Goal: Task Accomplishment & Management: Use online tool/utility

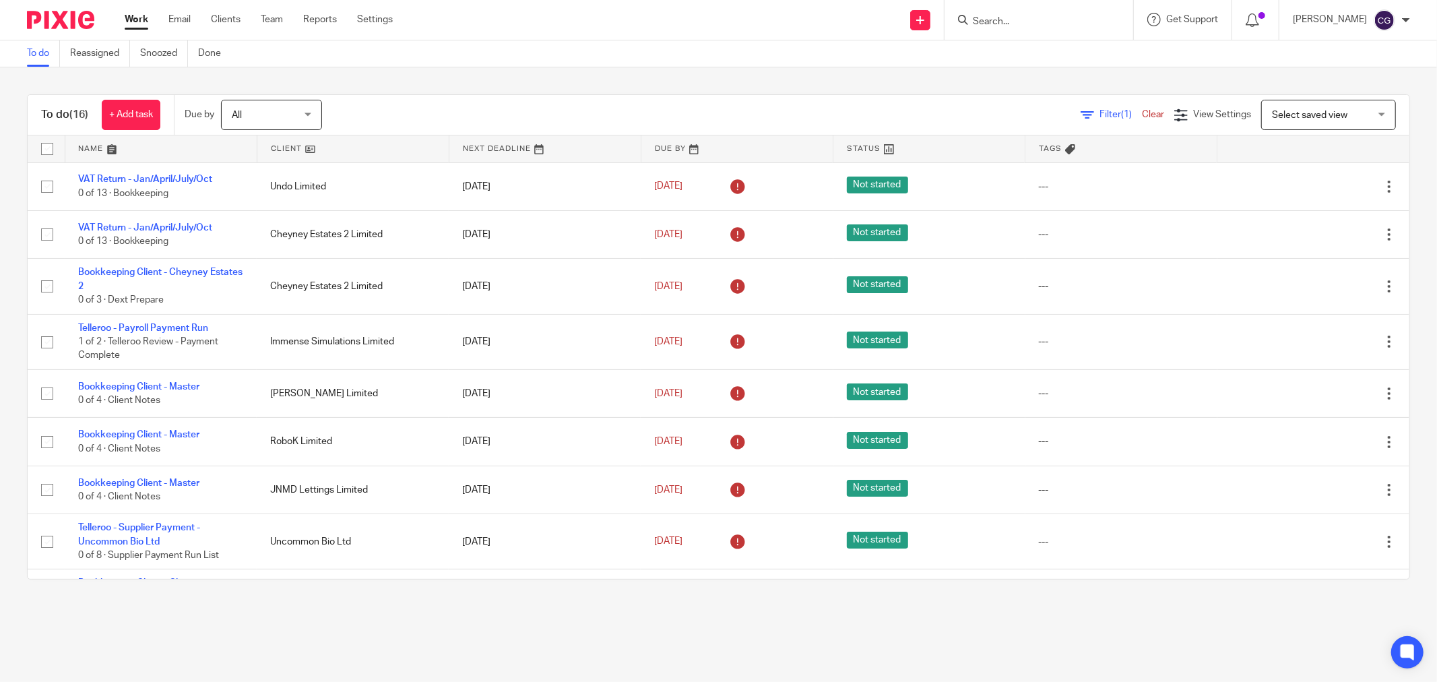
click at [88, 151] on link at bounding box center [160, 148] width 191 height 27
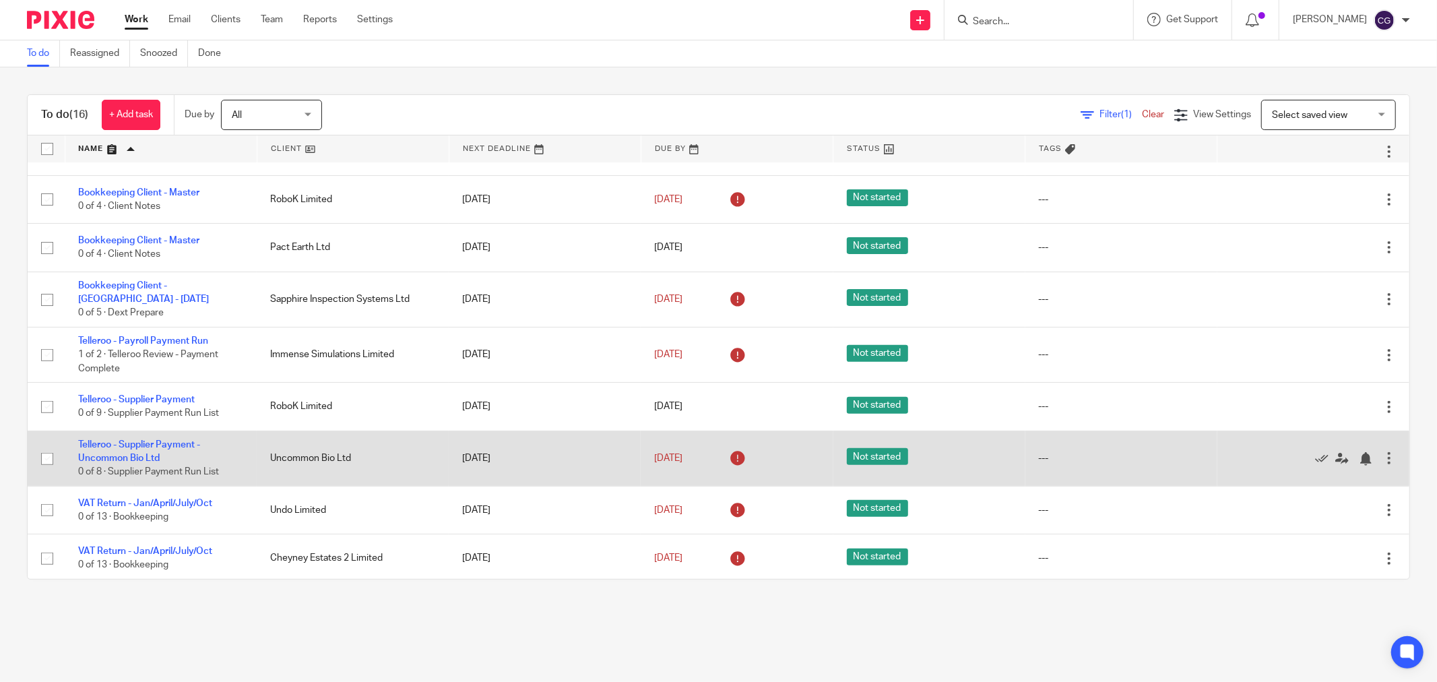
scroll to position [403, 0]
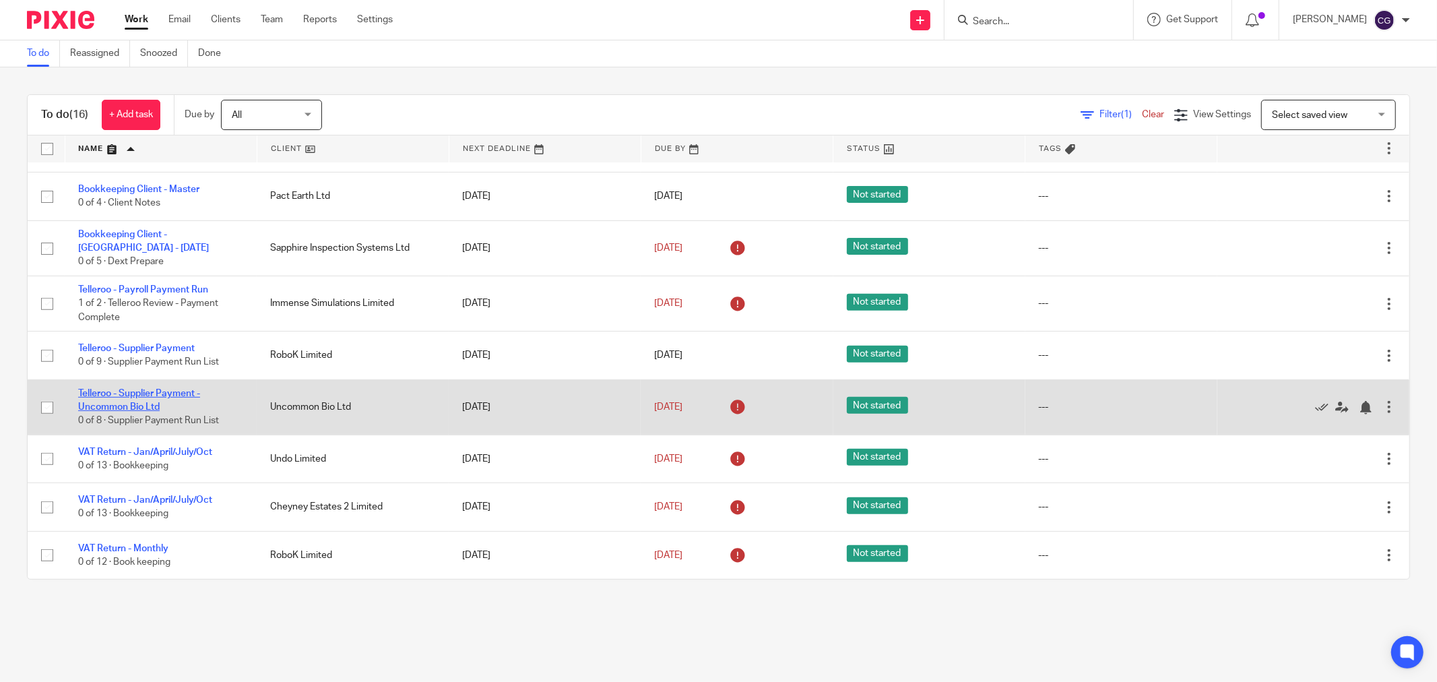
click at [142, 406] on link "Telleroo - Supplier Payment - Uncommon Bio Ltd" at bounding box center [139, 400] width 122 height 23
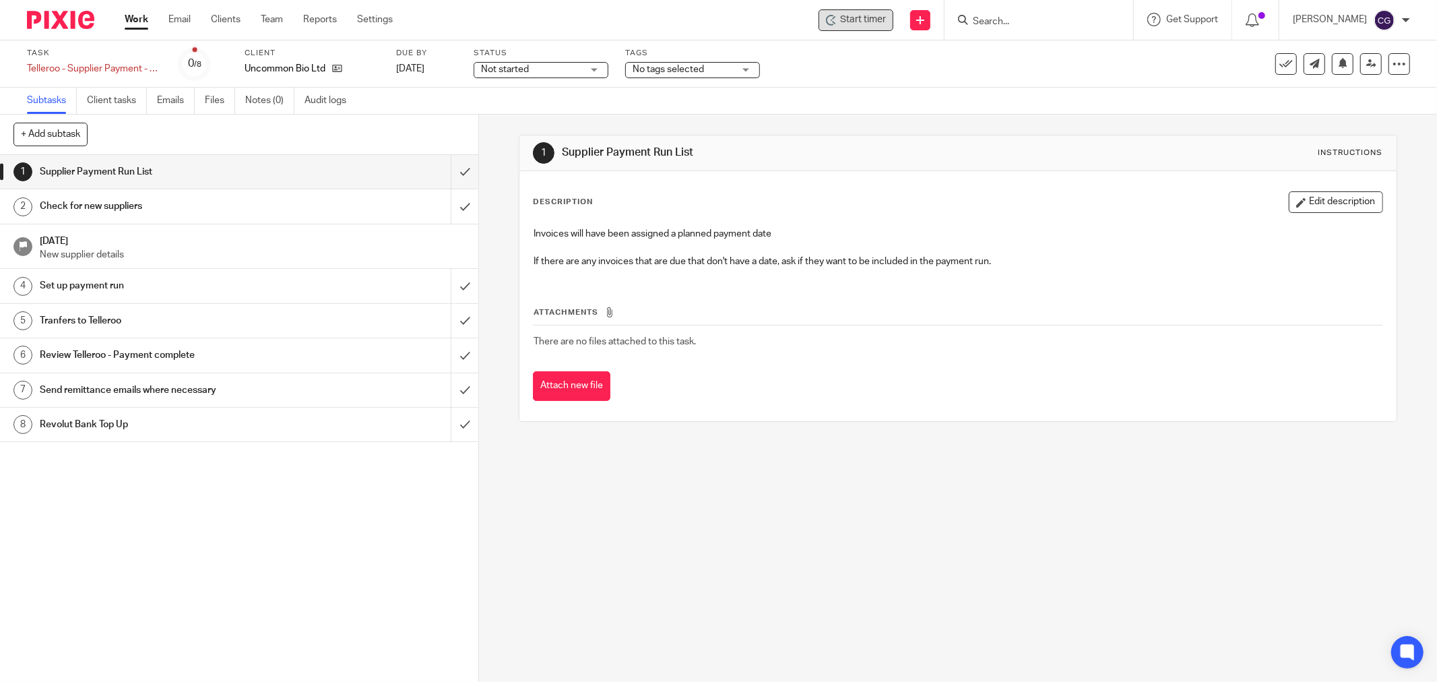
click at [863, 16] on span "Start timer" at bounding box center [863, 20] width 46 height 14
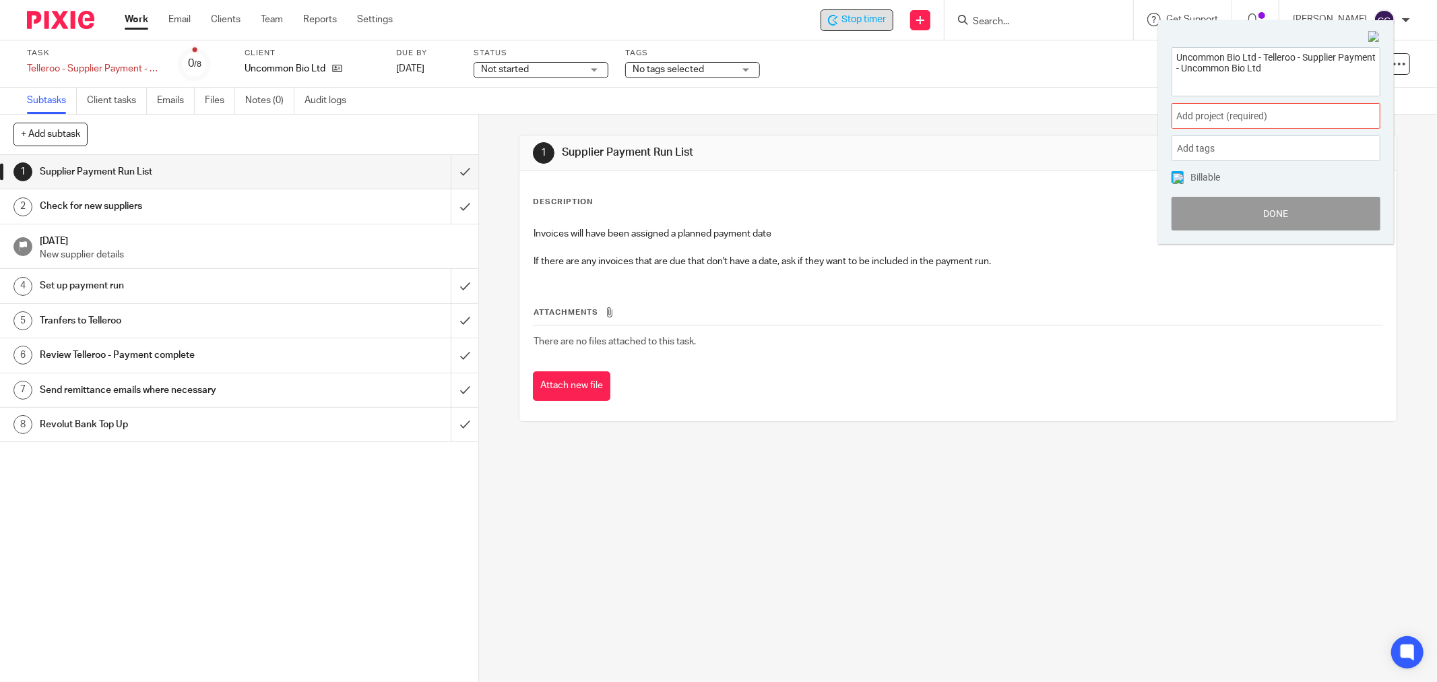
click at [1209, 119] on span "Add project (required) :" at bounding box center [1262, 116] width 170 height 14
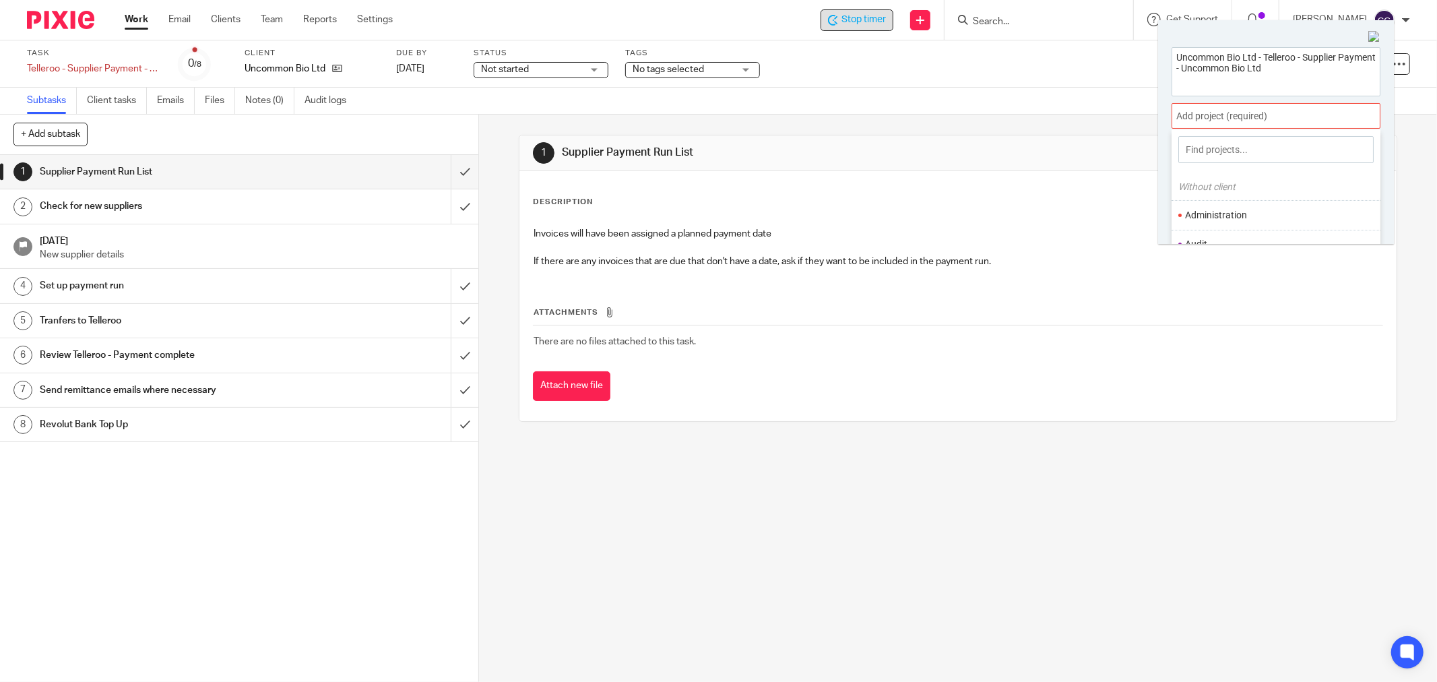
scroll to position [75, 0]
click at [1221, 199] on li "Bookkeeping" at bounding box center [1273, 199] width 176 height 14
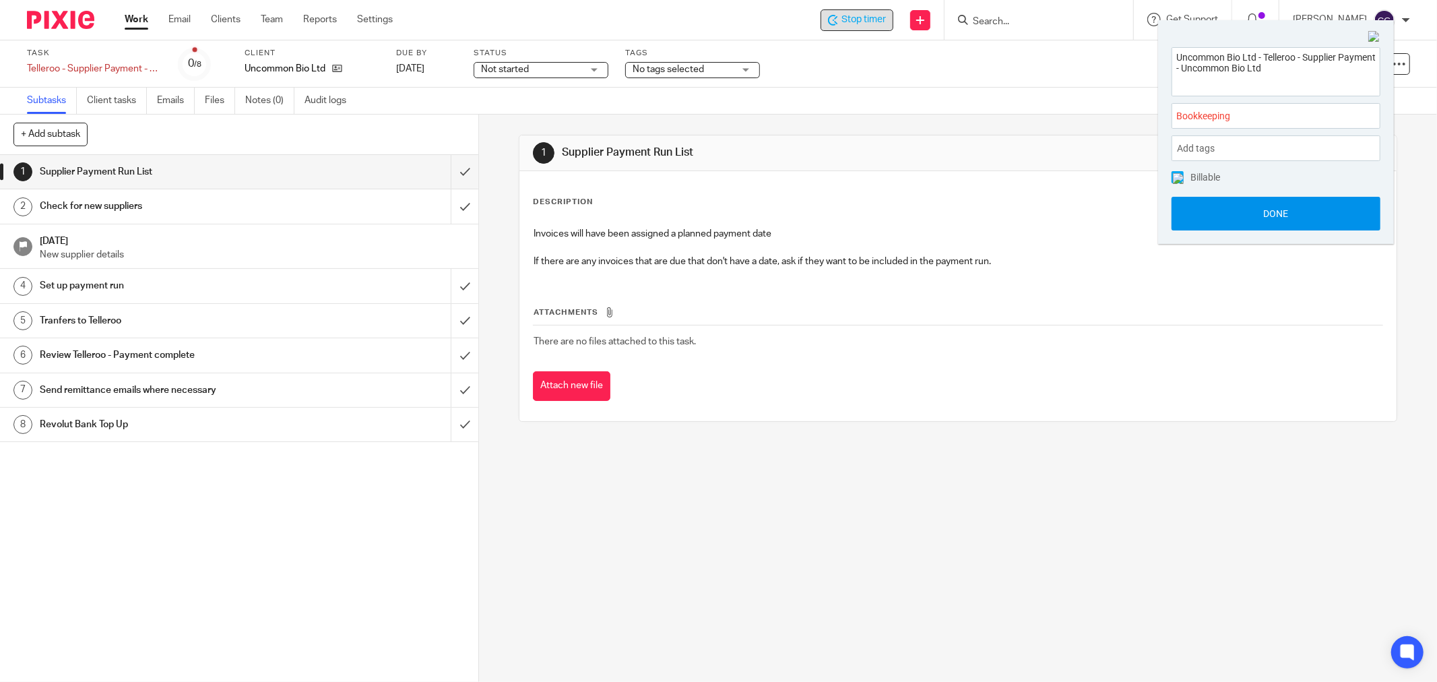
click at [1298, 214] on button "Done" at bounding box center [1276, 214] width 209 height 34
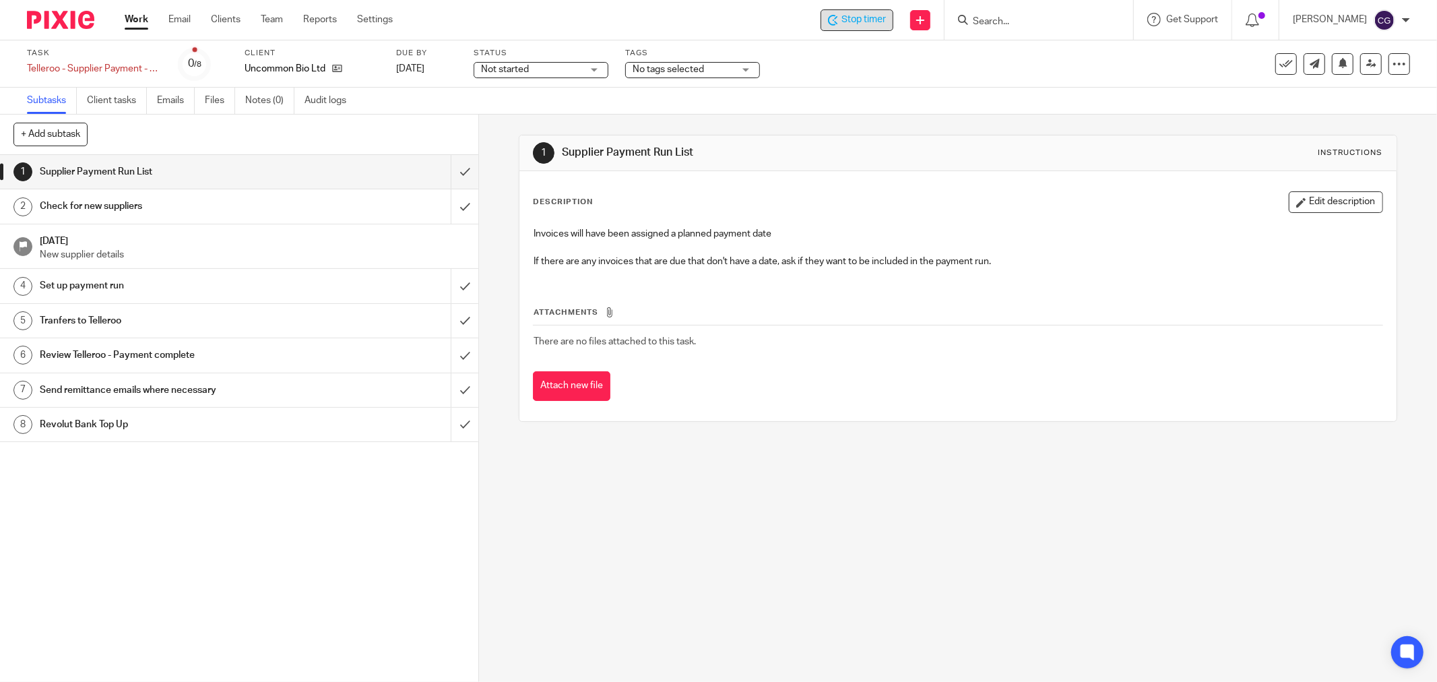
click at [866, 21] on span "Stop timer" at bounding box center [864, 20] width 44 height 14
click at [138, 18] on link "Work" at bounding box center [137, 19] width 24 height 13
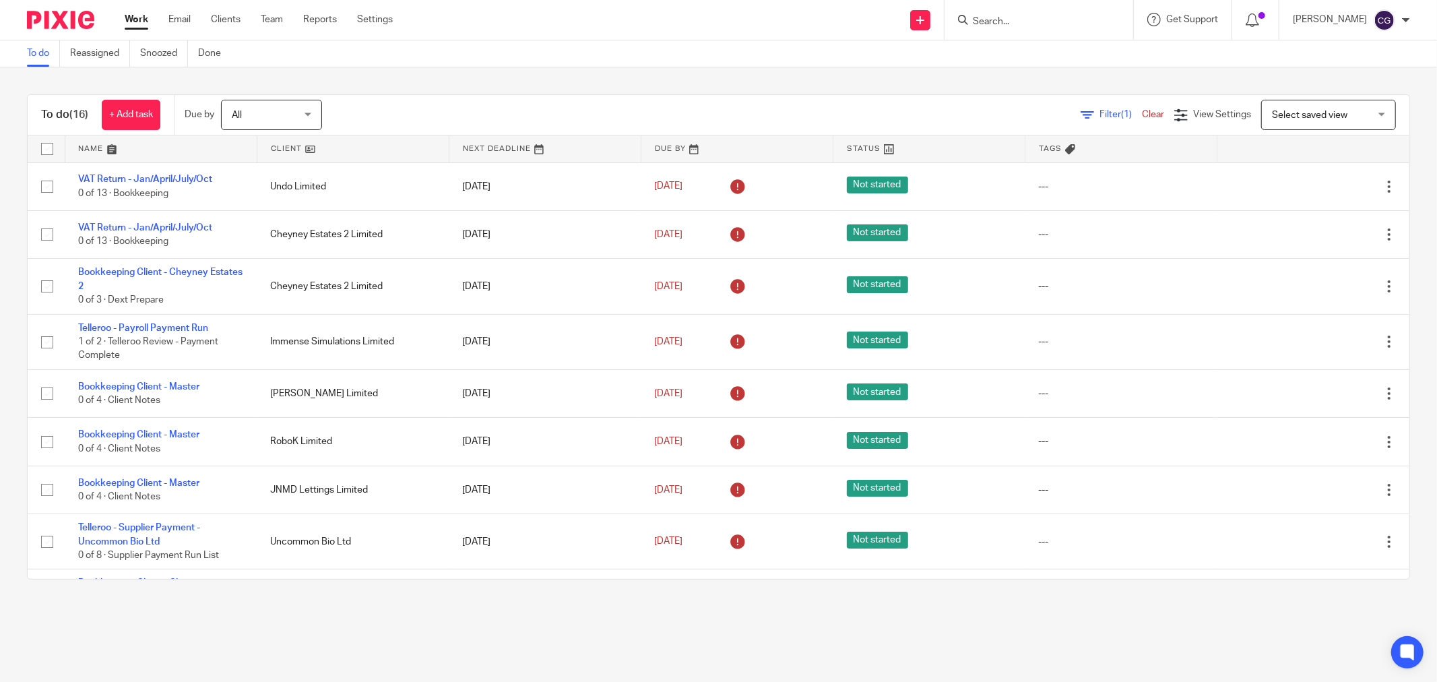
click at [94, 146] on link at bounding box center [160, 148] width 191 height 27
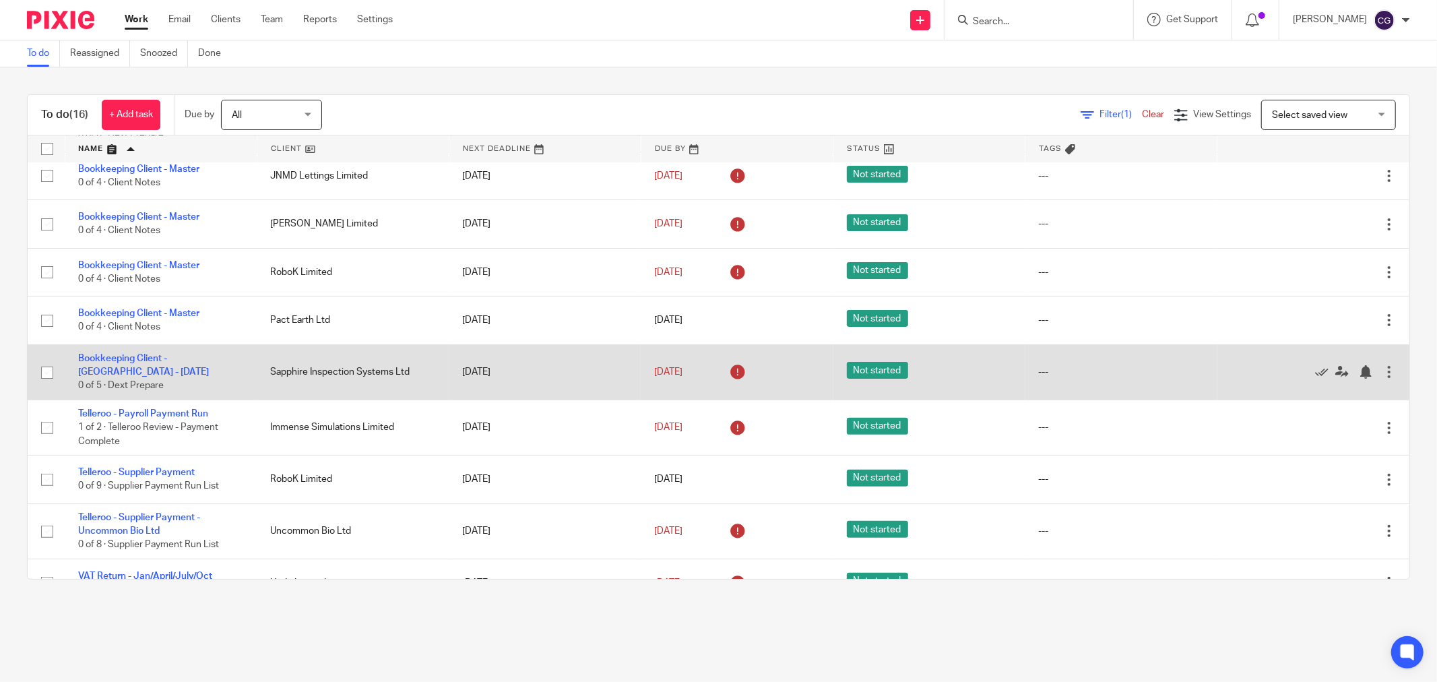
scroll to position [299, 0]
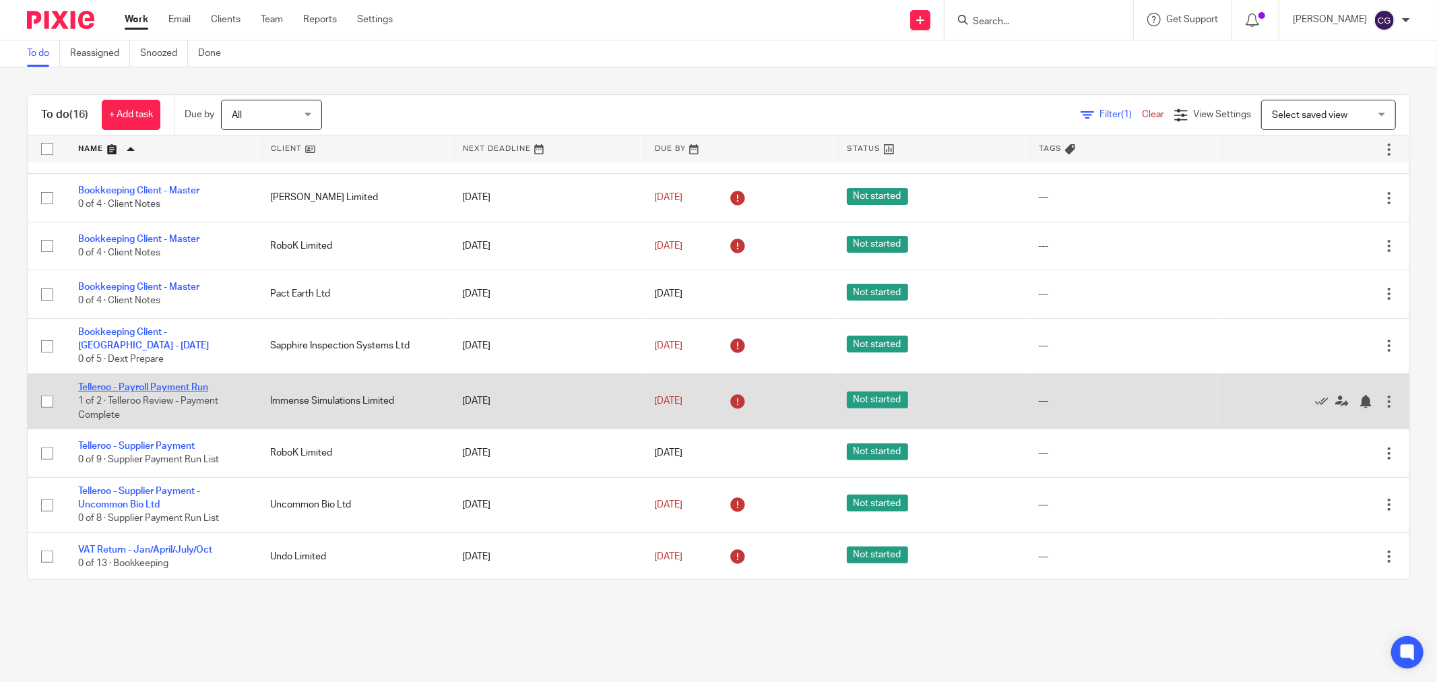
click at [183, 391] on link "Telleroo - Payroll Payment Run" at bounding box center [143, 387] width 130 height 9
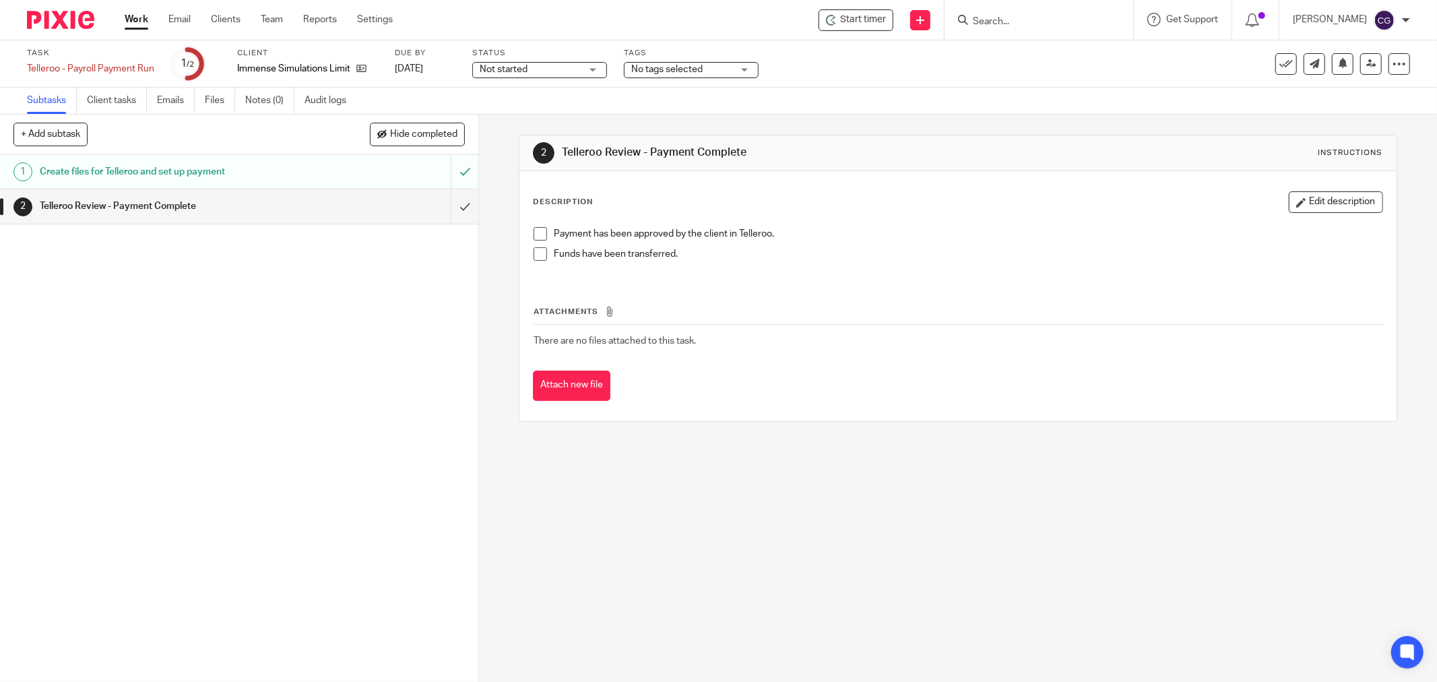
click at [877, 30] on div "Start timer Send new email Create task Add client Get Support Contact via email…" at bounding box center [925, 20] width 1024 height 40
click at [873, 23] on span "Start timer" at bounding box center [863, 20] width 46 height 14
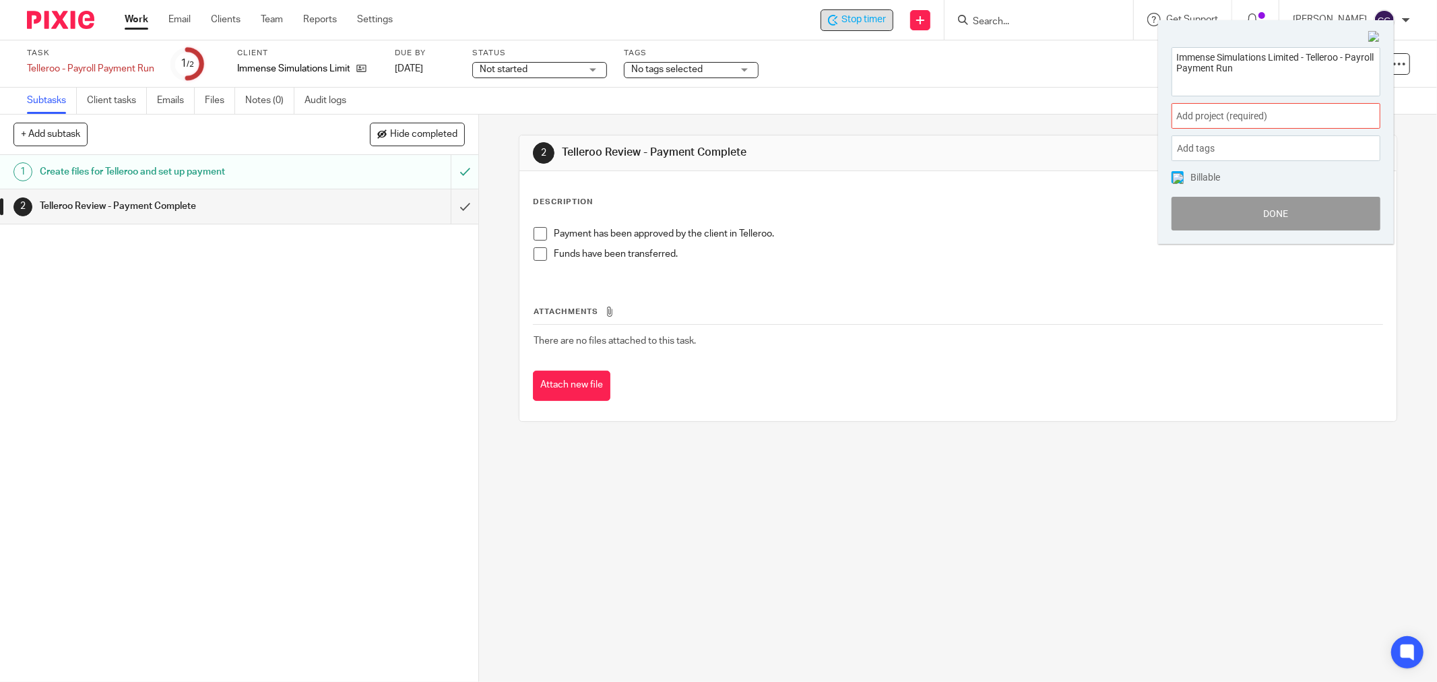
click at [1224, 108] on div "Add project (required) :" at bounding box center [1276, 116] width 209 height 26
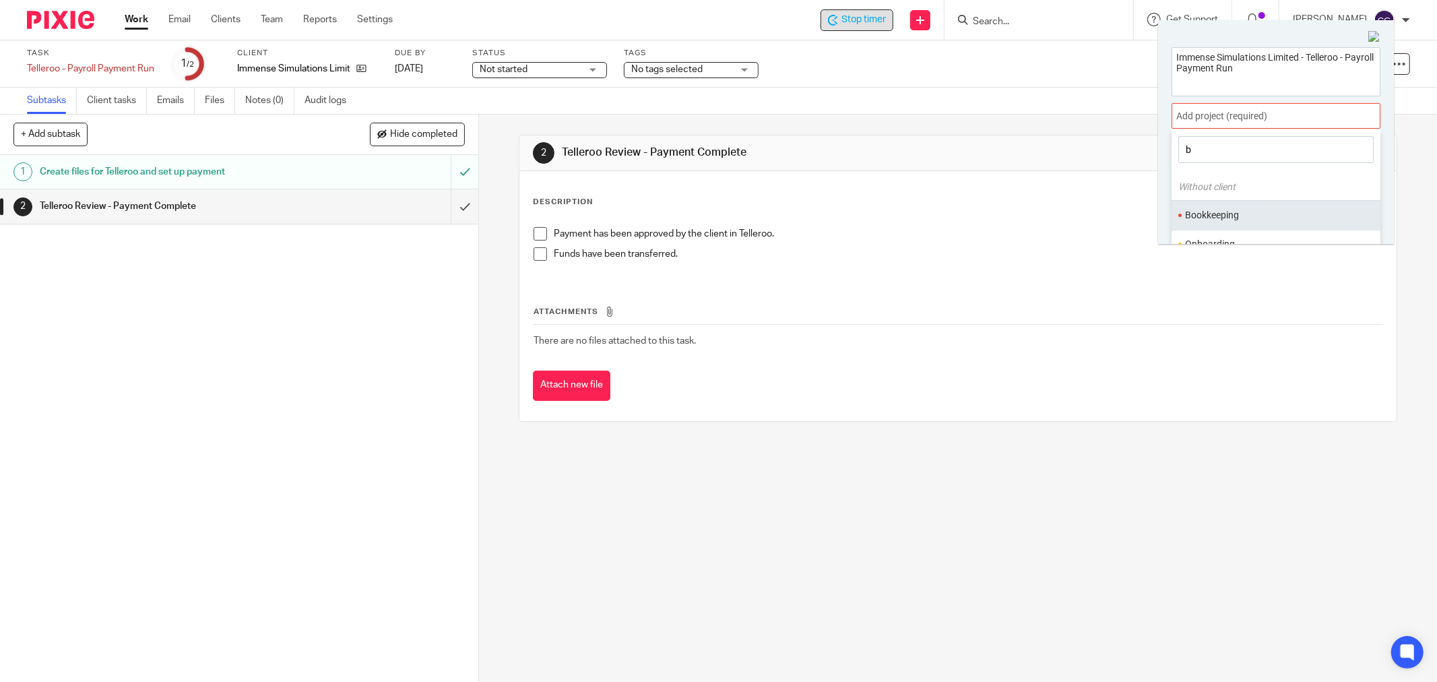
type input "b"
click at [1222, 217] on li "Bookkeeping" at bounding box center [1273, 215] width 176 height 14
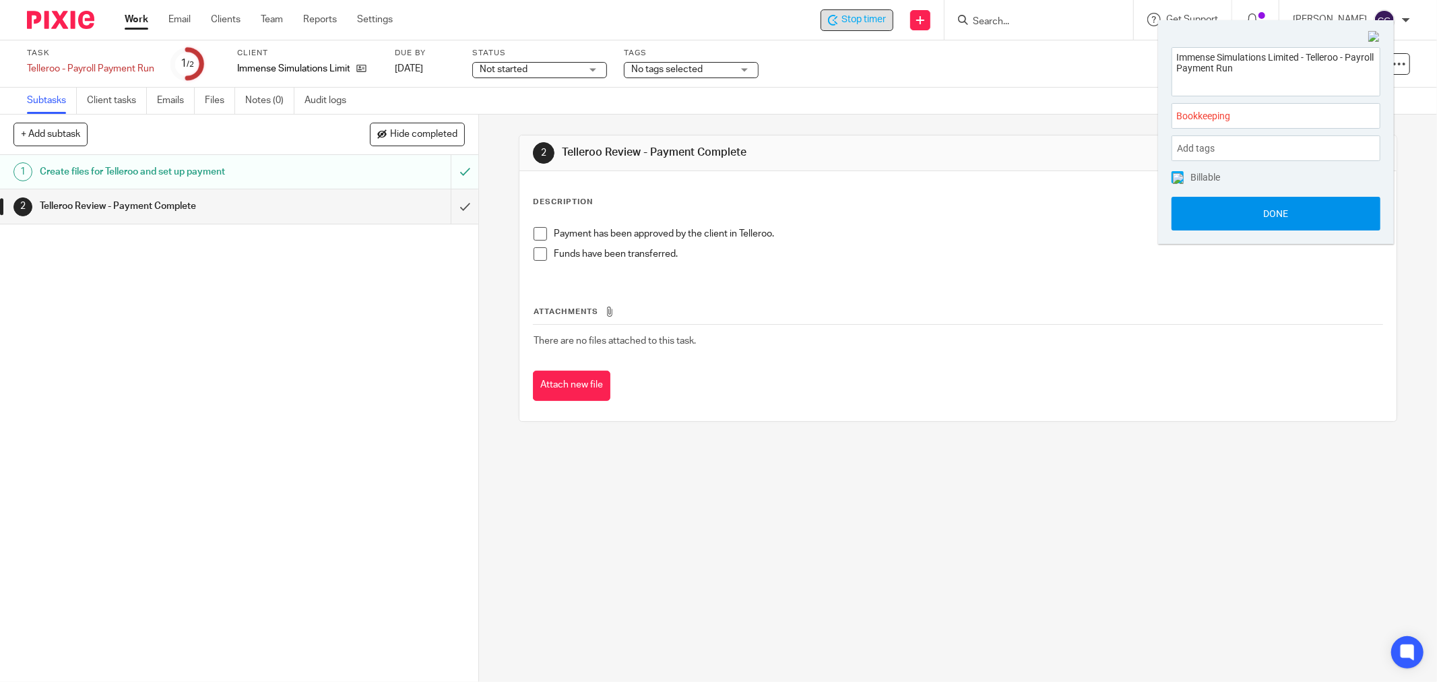
click at [1275, 210] on button "Done" at bounding box center [1276, 214] width 209 height 34
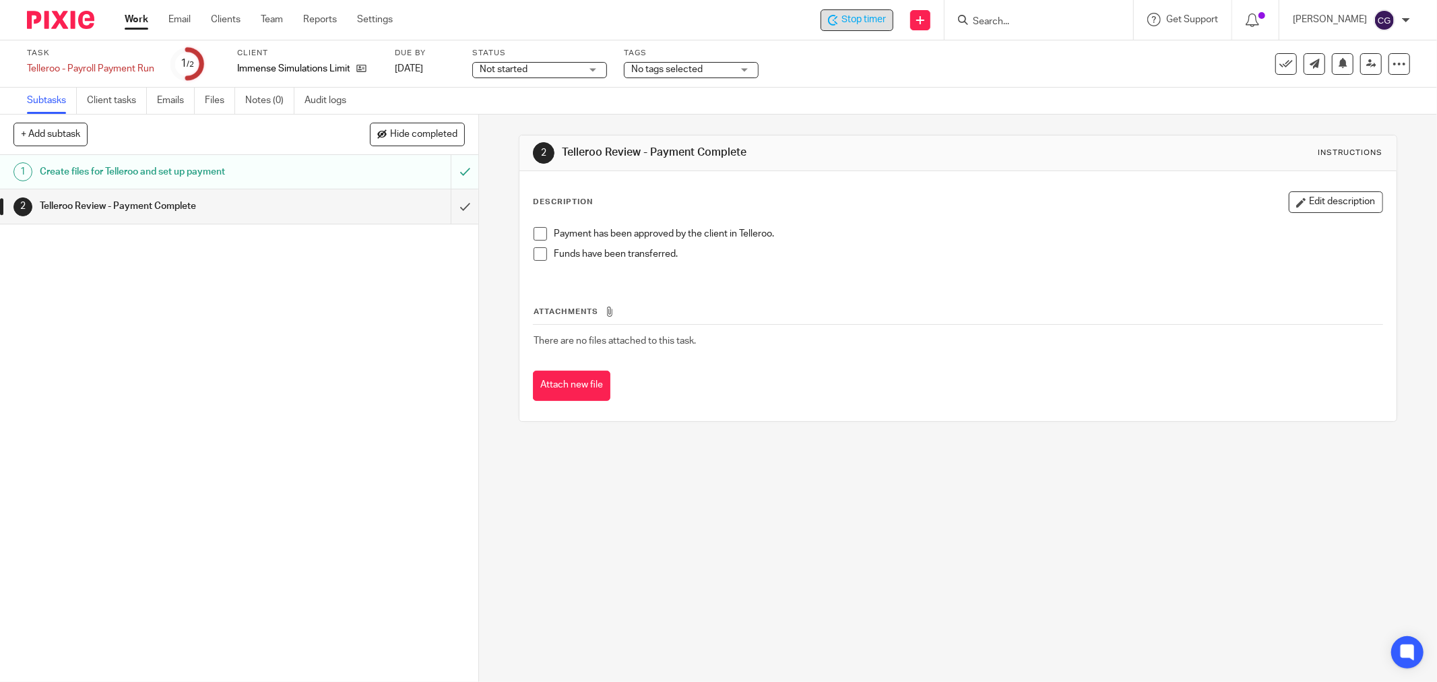
click at [537, 235] on span at bounding box center [540, 233] width 13 height 13
click at [534, 253] on span at bounding box center [540, 253] width 13 height 13
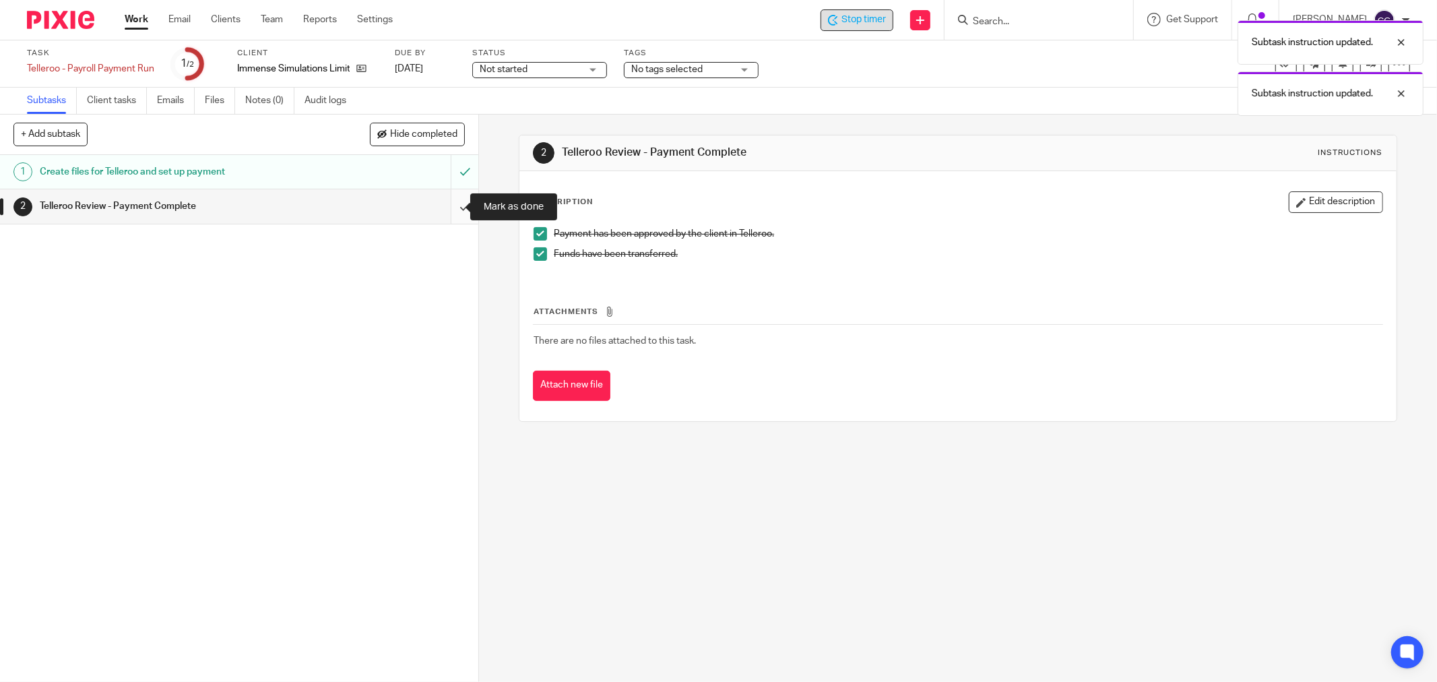
click at [450, 204] on input "submit" at bounding box center [239, 206] width 478 height 34
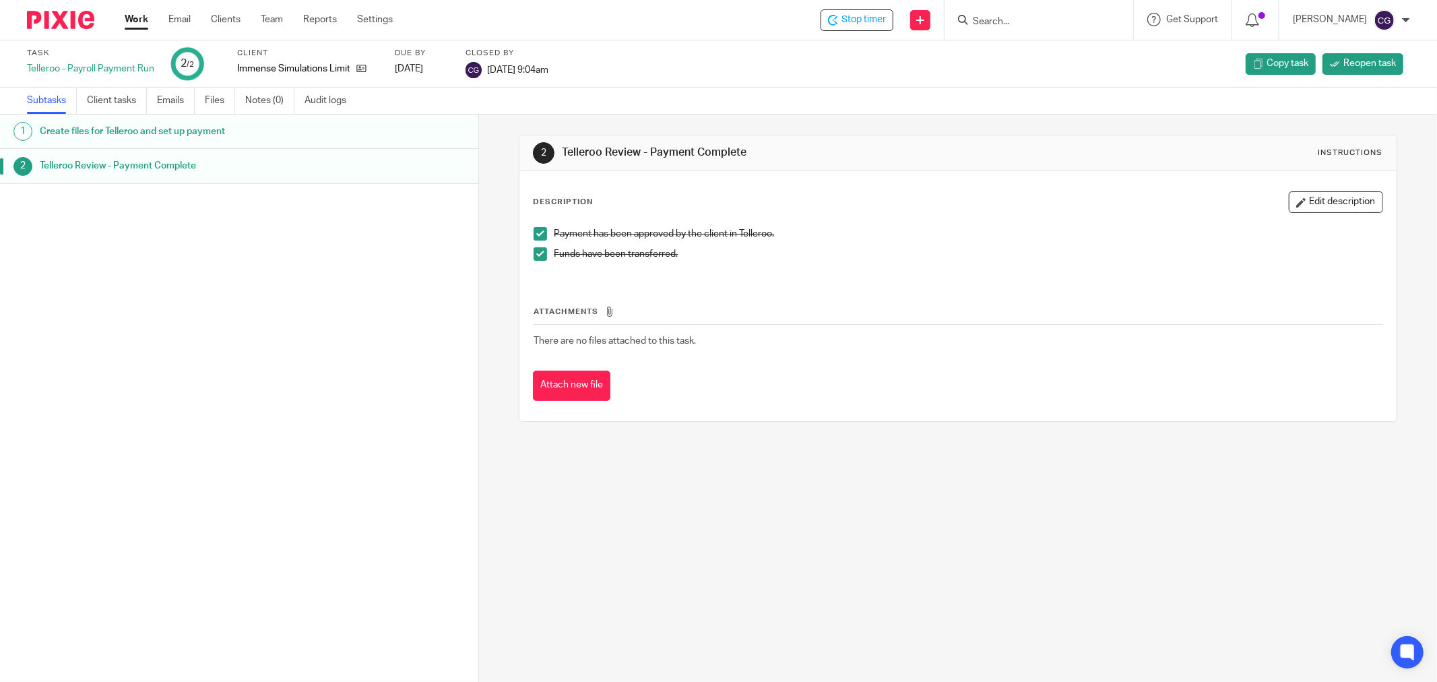
click at [133, 14] on link "Work" at bounding box center [137, 19] width 24 height 13
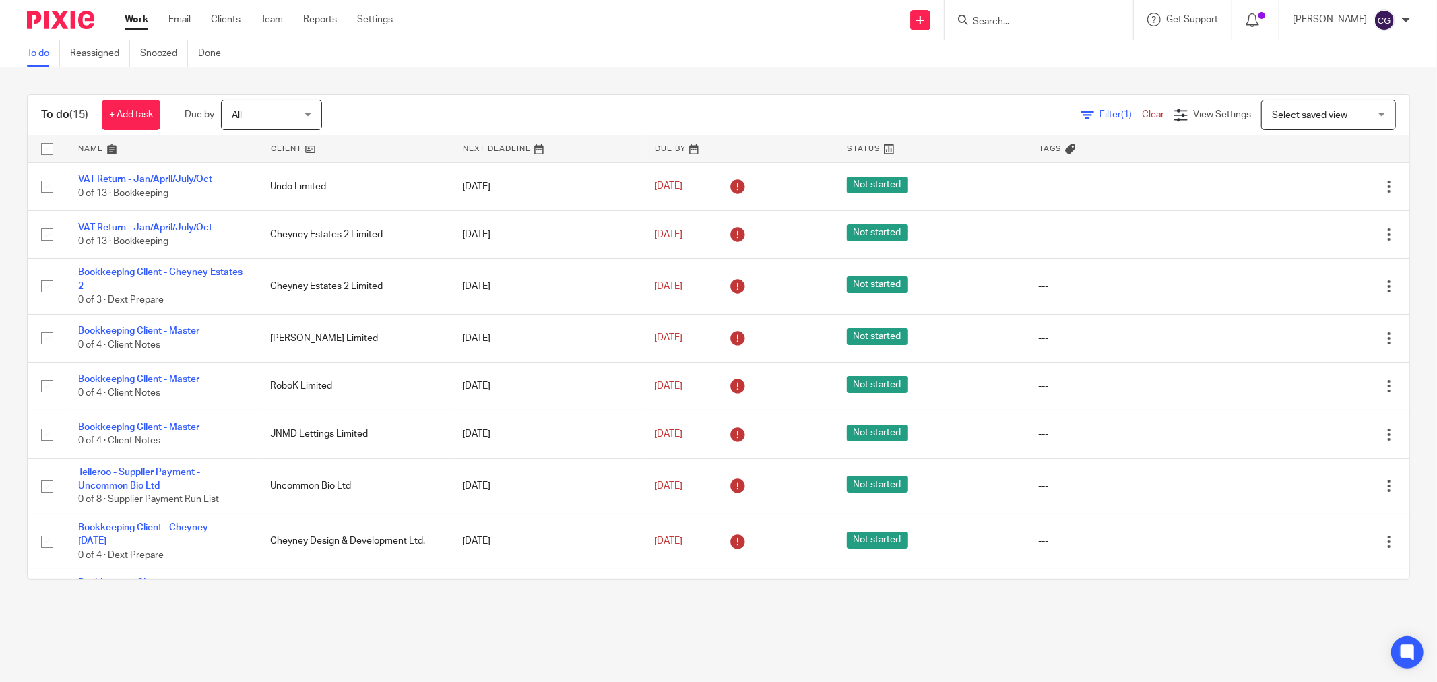
click at [90, 148] on link at bounding box center [160, 148] width 191 height 27
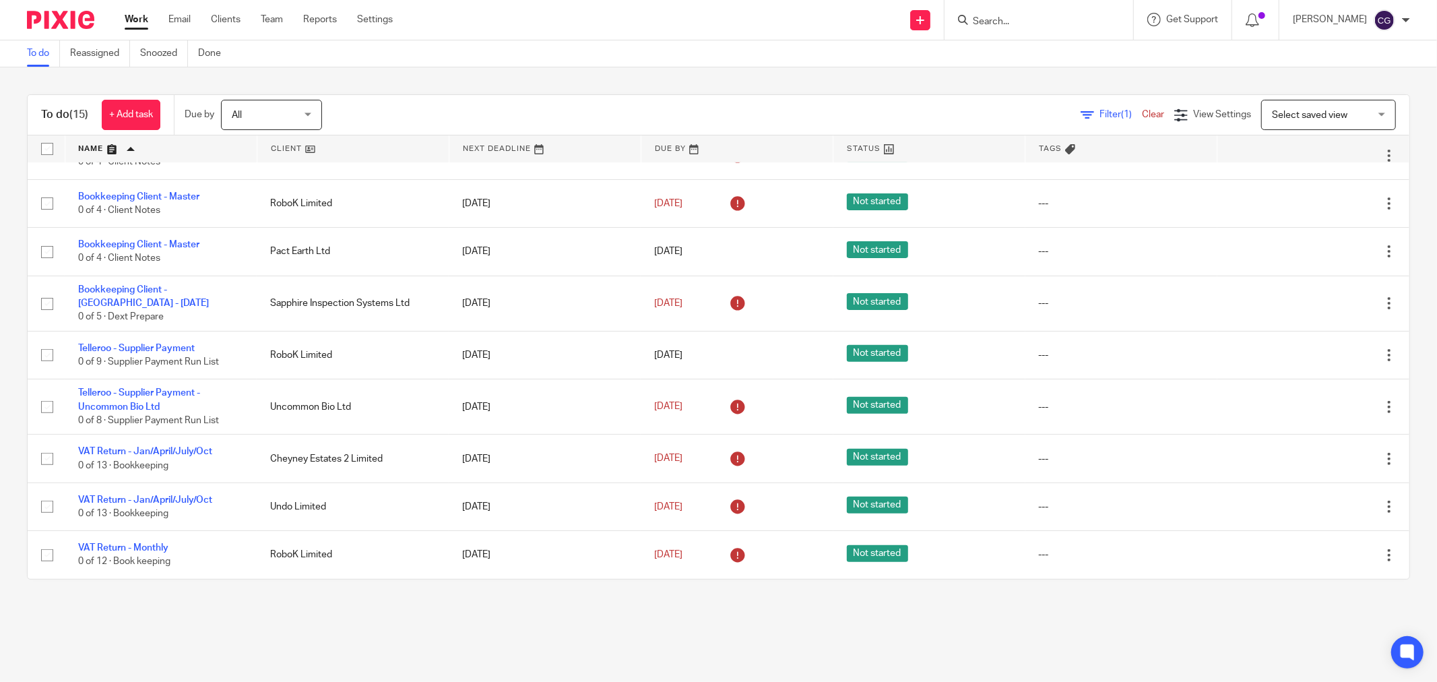
scroll to position [347, 0]
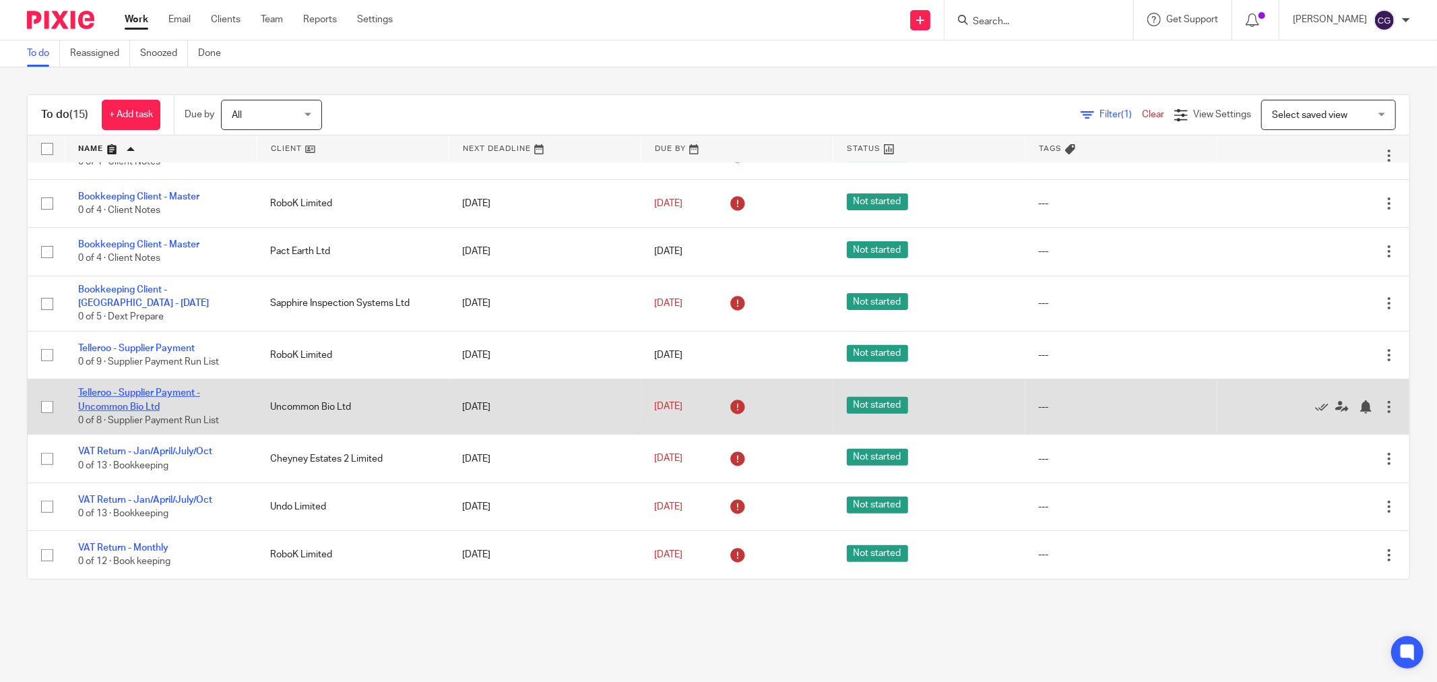
click at [124, 403] on link "Telleroo - Supplier Payment - Uncommon Bio Ltd" at bounding box center [139, 399] width 122 height 23
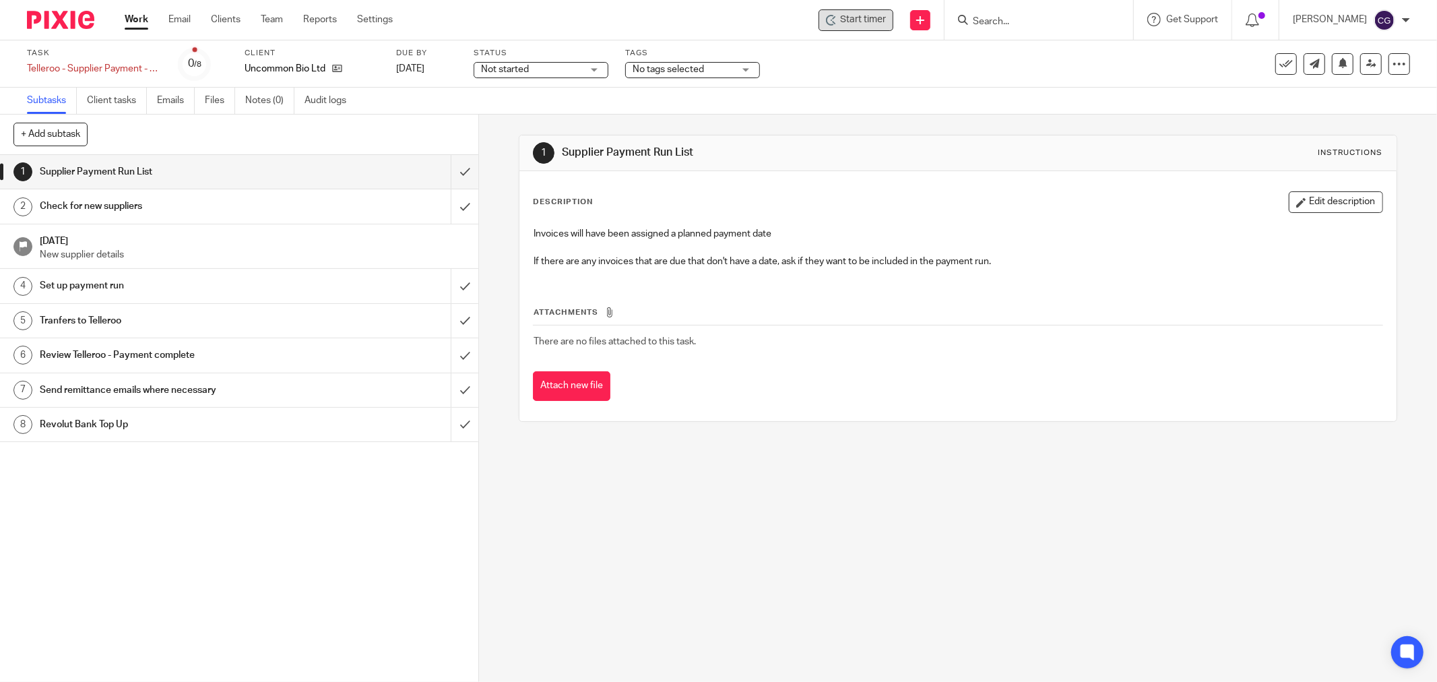
click at [837, 20] on icon at bounding box center [831, 20] width 11 height 11
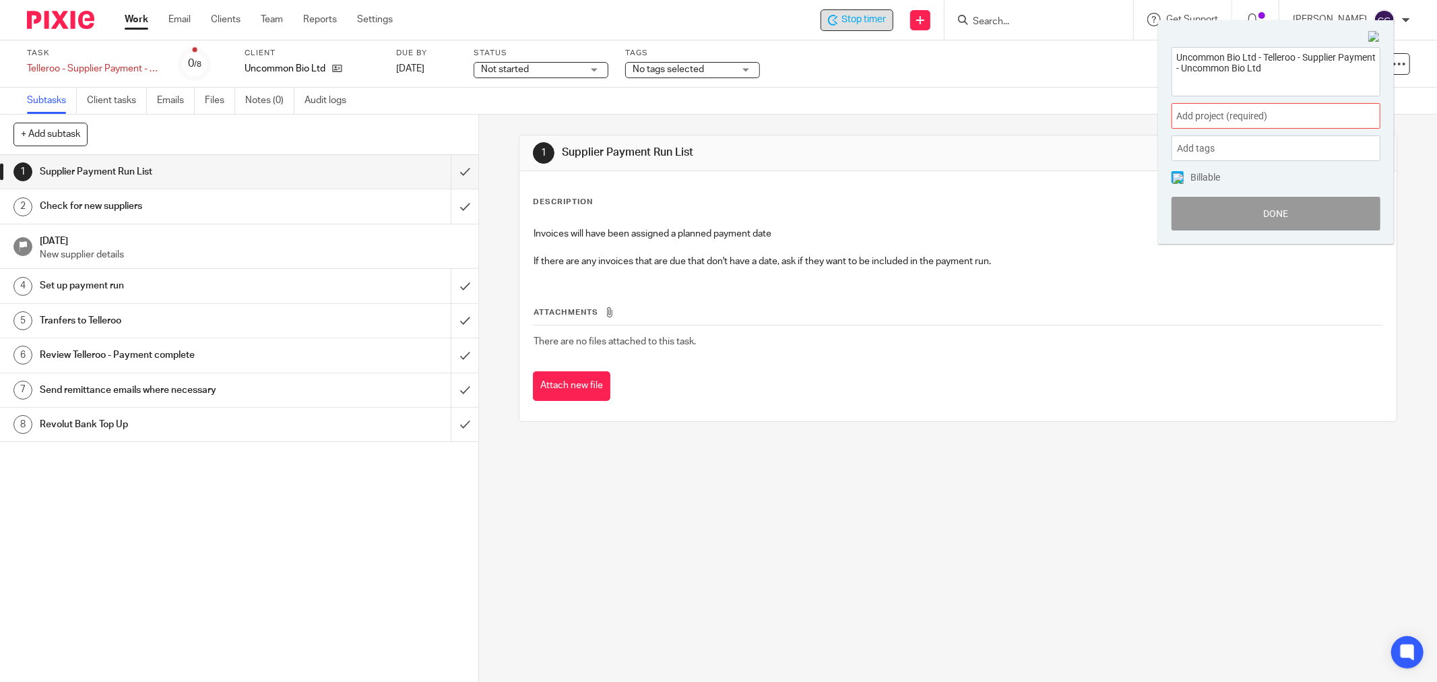
click at [1245, 119] on span "Add project (required) :" at bounding box center [1262, 116] width 170 height 14
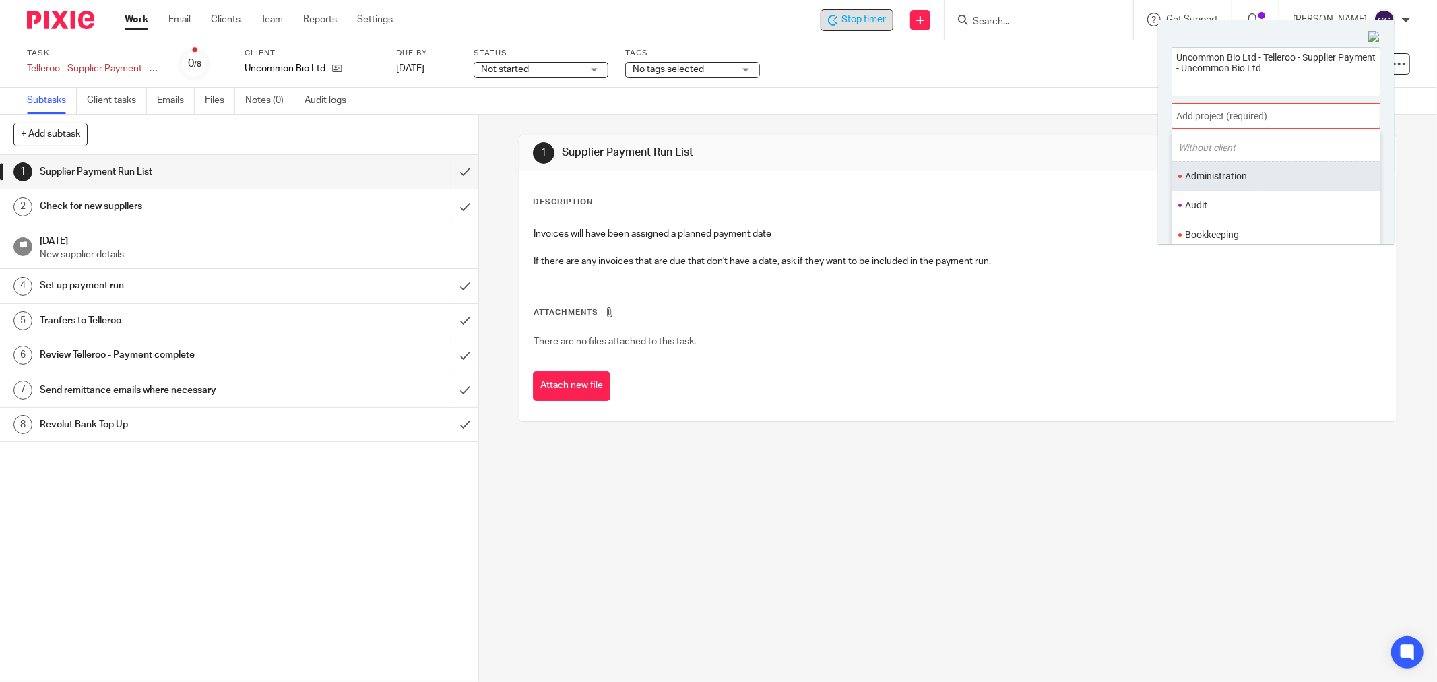
scroll to position [75, 0]
click at [1242, 197] on li "Bookkeeping" at bounding box center [1273, 199] width 176 height 14
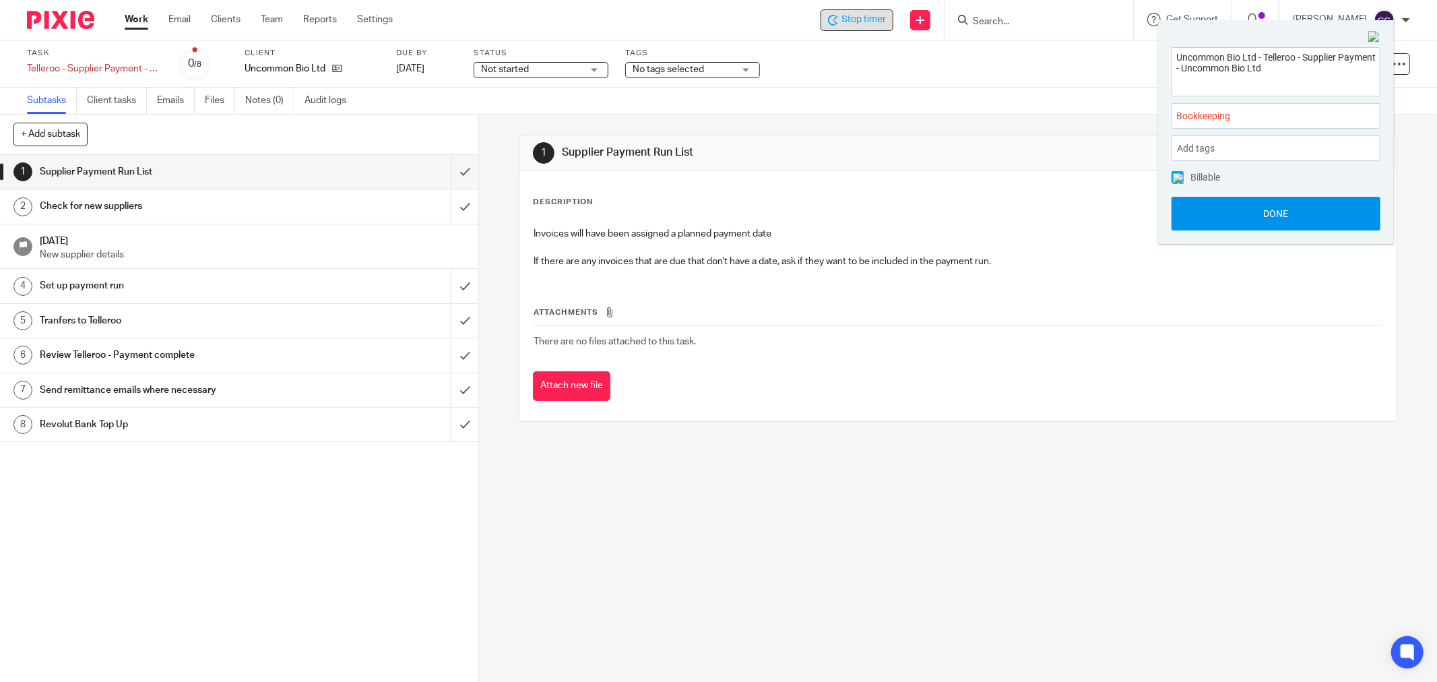
click at [1270, 209] on button "Done" at bounding box center [1276, 214] width 209 height 34
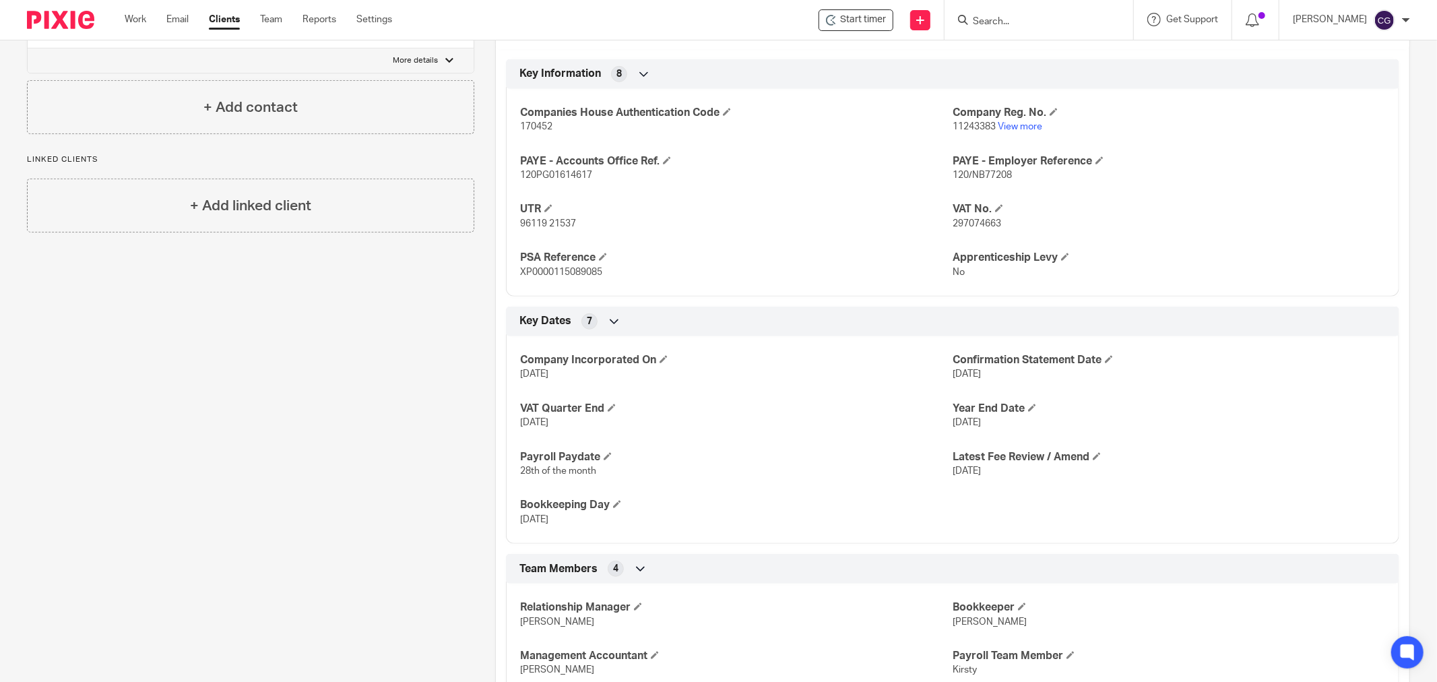
scroll to position [668, 0]
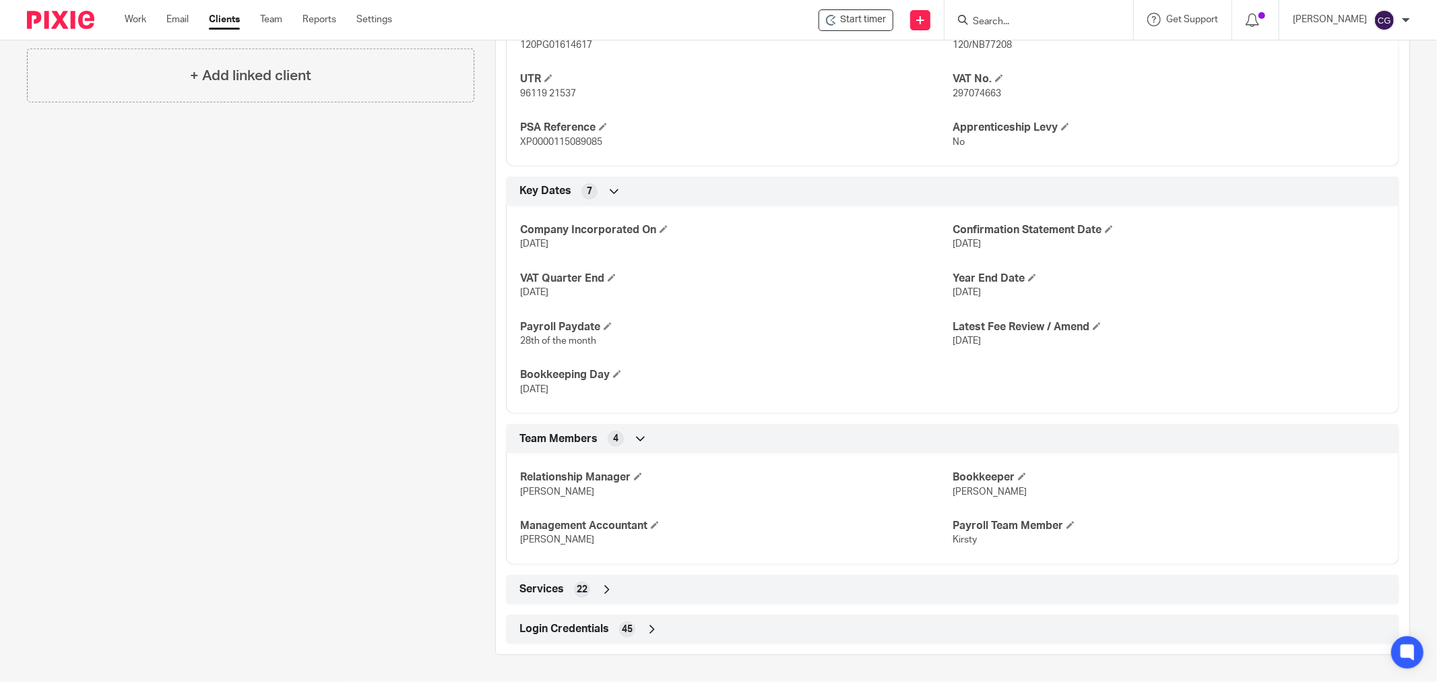
click at [654, 627] on icon at bounding box center [652, 629] width 13 height 13
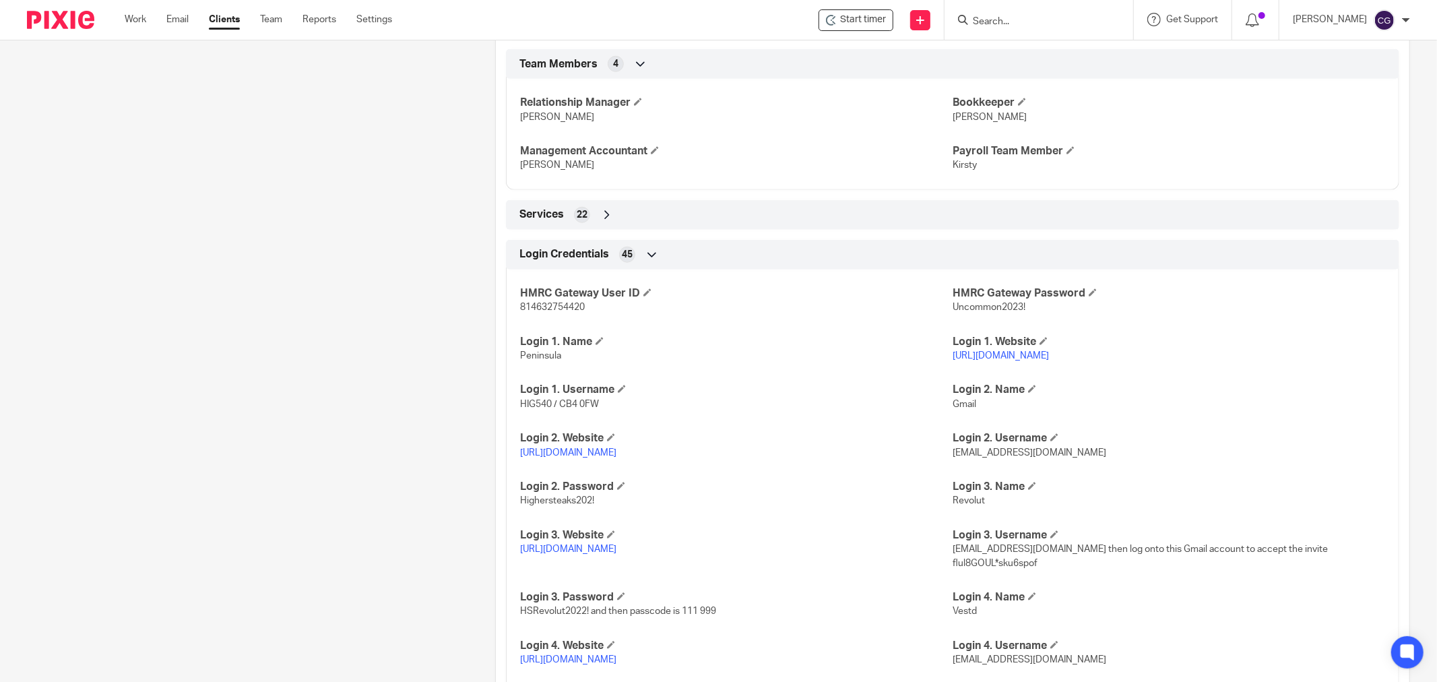
scroll to position [1117, 0]
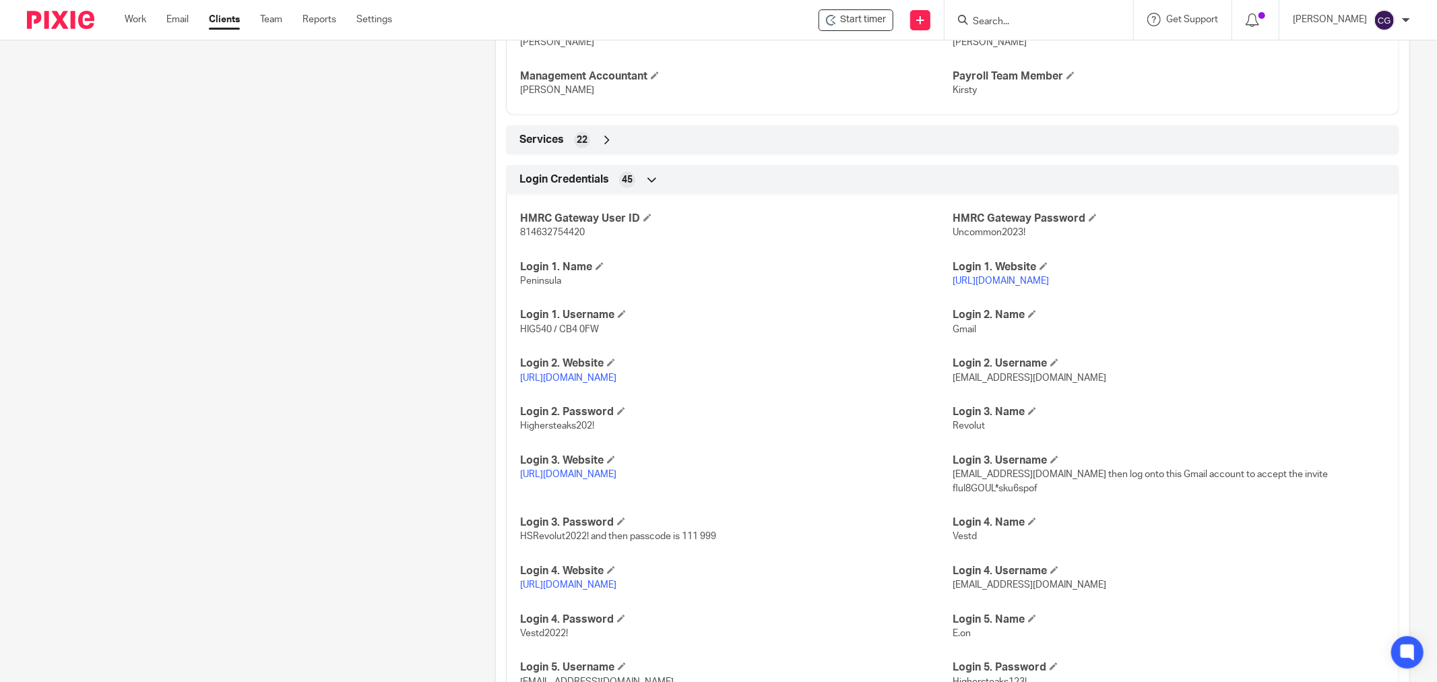
click at [581, 378] on link "[URL][DOMAIN_NAME]" at bounding box center [568, 377] width 96 height 9
